Goal: Transaction & Acquisition: Purchase product/service

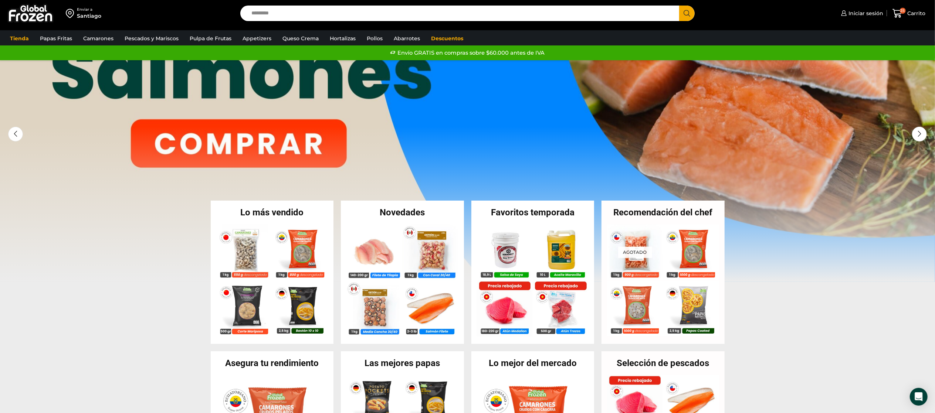
click at [266, 22] on div "Enviar a Santiago Search input Search Iniciar sesión *" at bounding box center [467, 13] width 931 height 27
click at [268, 17] on input "Search input" at bounding box center [462, 14] width 428 height 16
type input "******"
click at [679, 6] on button "Search" at bounding box center [687, 14] width 16 height 16
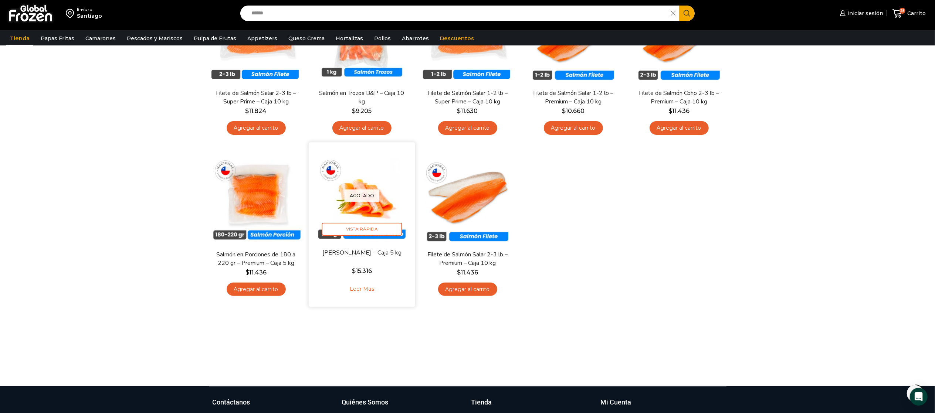
scroll to position [74, 0]
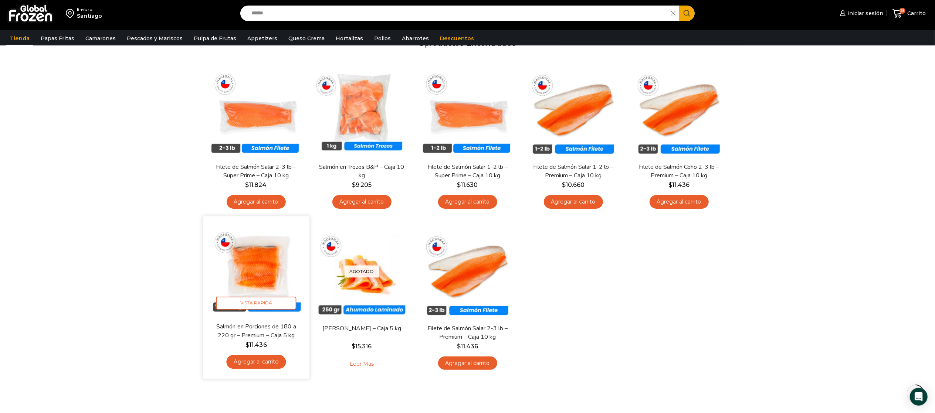
click at [259, 263] on img at bounding box center [256, 269] width 95 height 95
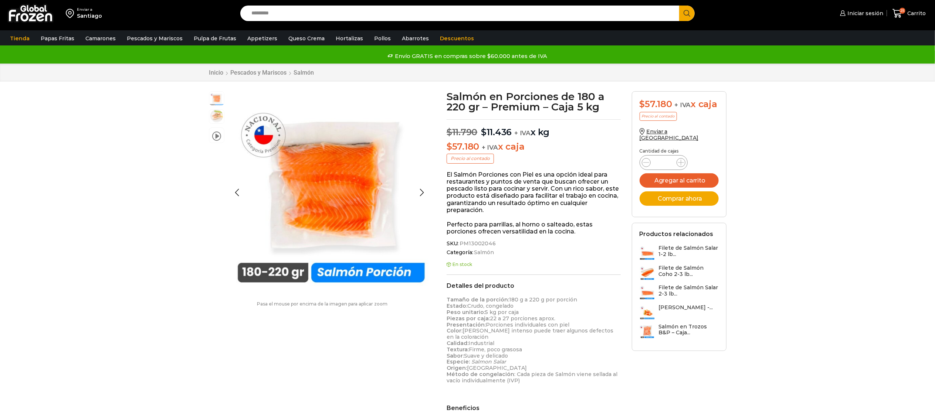
click at [212, 117] on img at bounding box center [216, 116] width 15 height 15
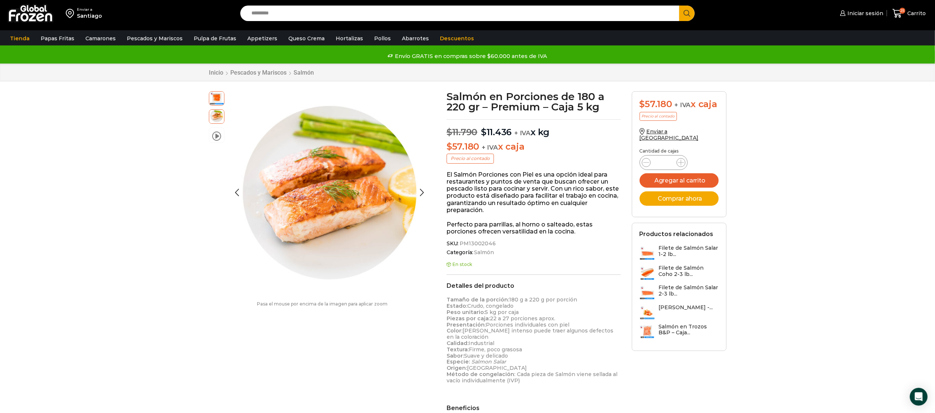
click at [219, 96] on img at bounding box center [216, 98] width 15 height 15
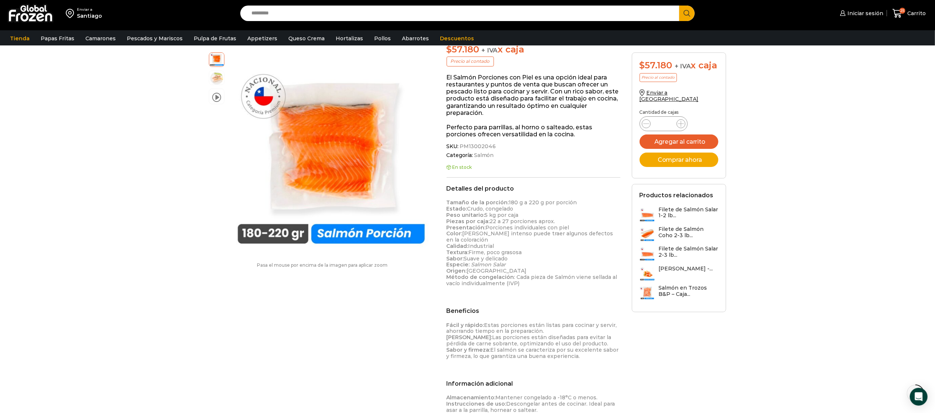
scroll to position [74, 0]
